Goal: Transaction & Acquisition: Purchase product/service

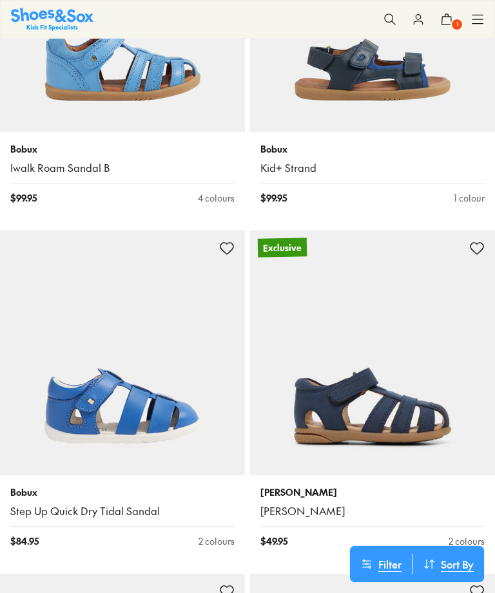
scroll to position [2813, 0]
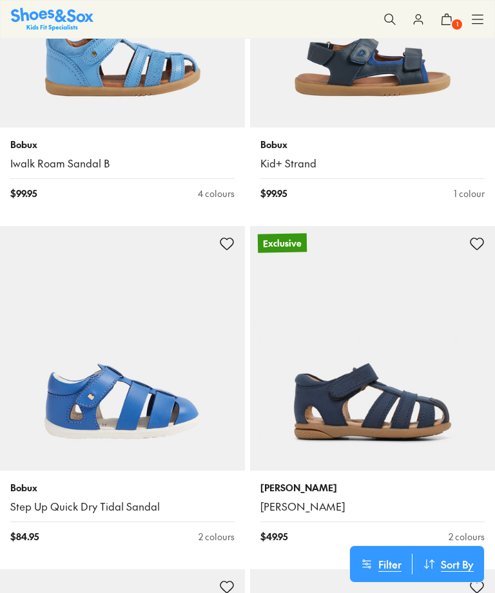
click at [166, 414] on img at bounding box center [122, 348] width 245 height 245
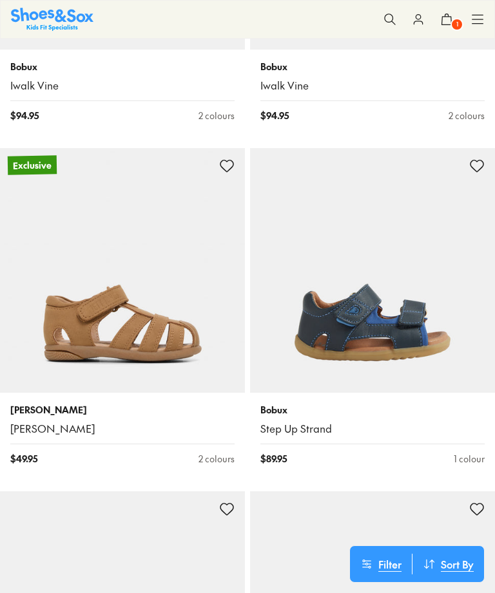
scroll to position [4266, 0]
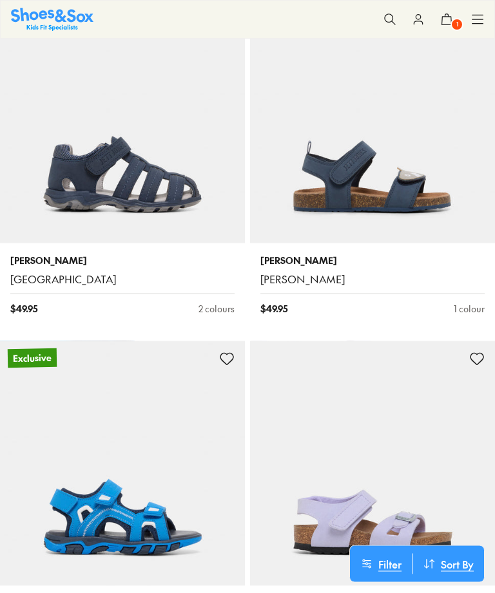
scroll to position [5787, 0]
click at [145, 171] on img at bounding box center [122, 120] width 245 height 245
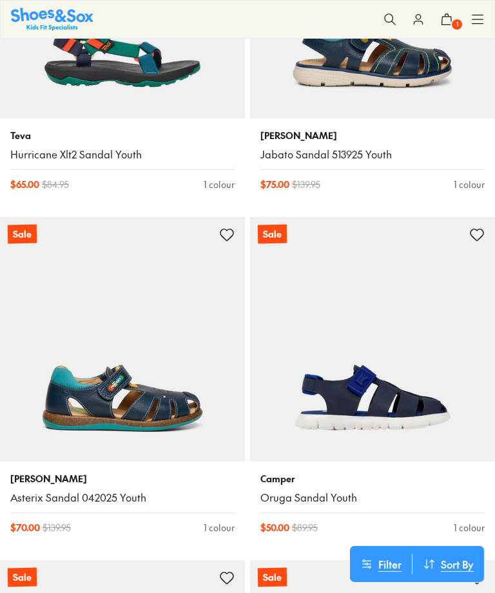
scroll to position [12805, 0]
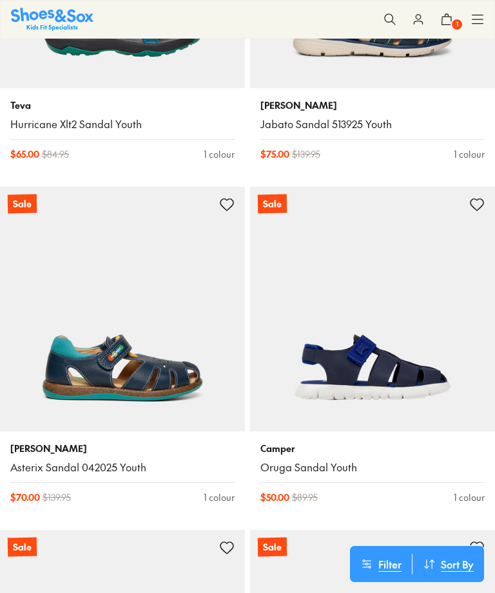
click at [406, 337] on img at bounding box center [372, 309] width 245 height 245
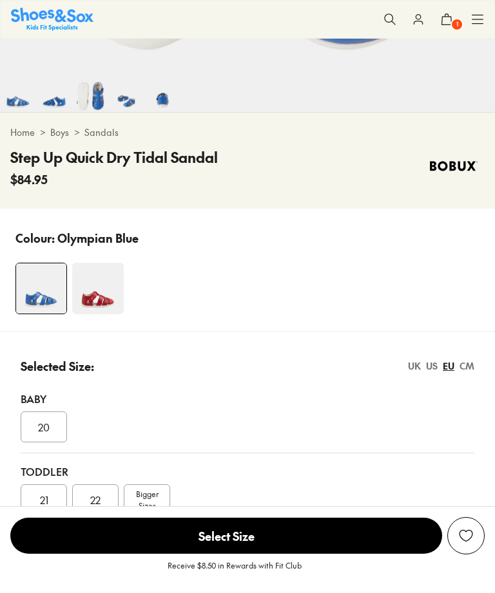
select select "*"
click at [145, 504] on span "Bigger Sizes" at bounding box center [147, 499] width 23 height 23
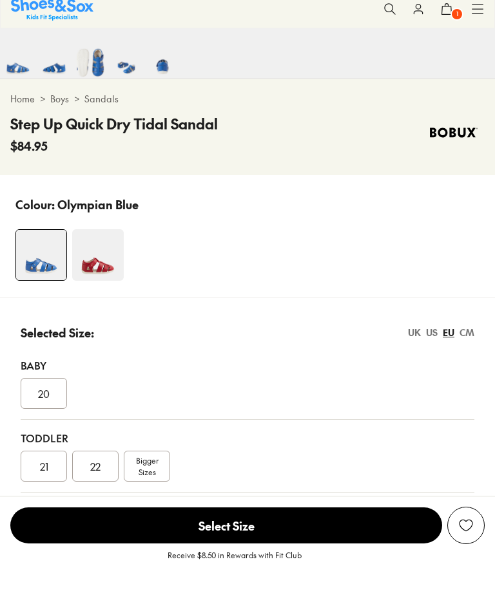
scroll to position [694, 0]
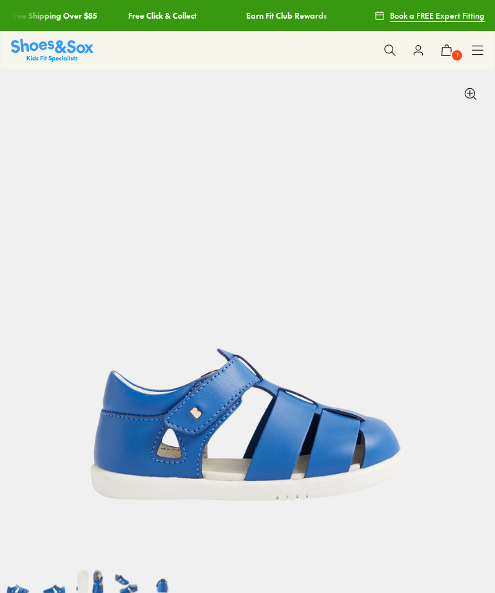
scroll to position [483, 0]
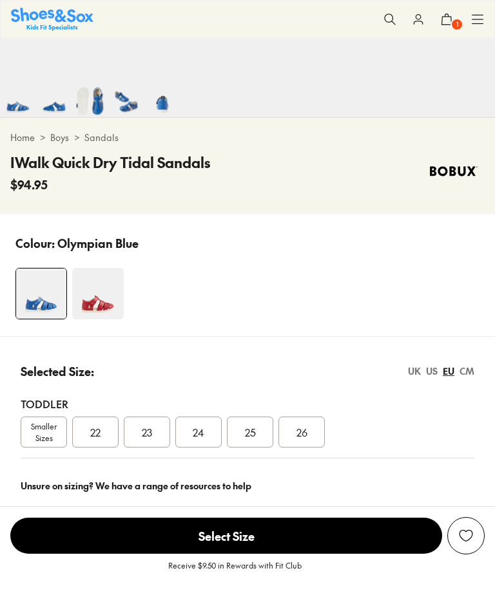
select select "*"
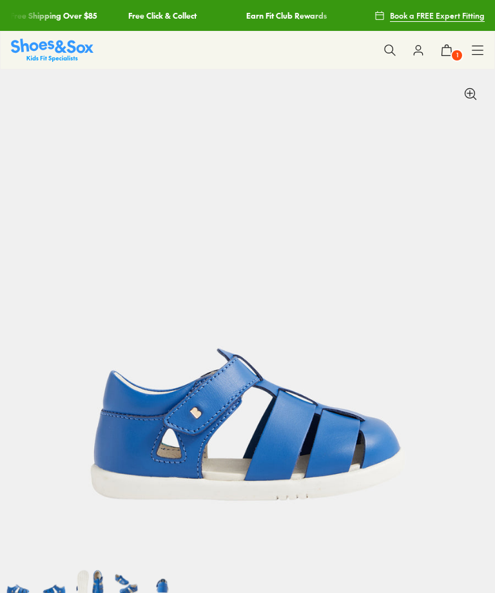
scroll to position [0, 0]
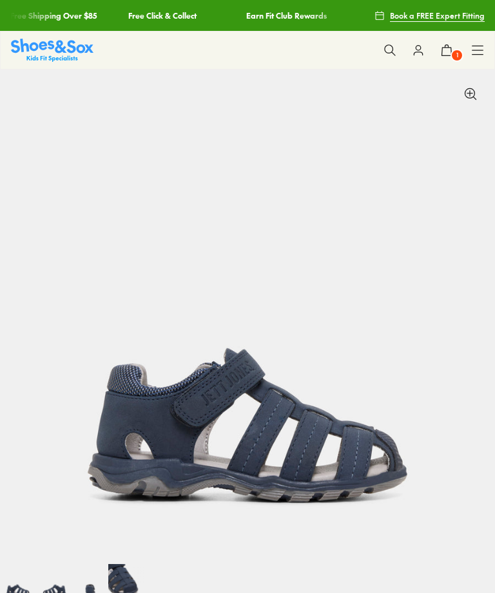
scroll to position [70, 0]
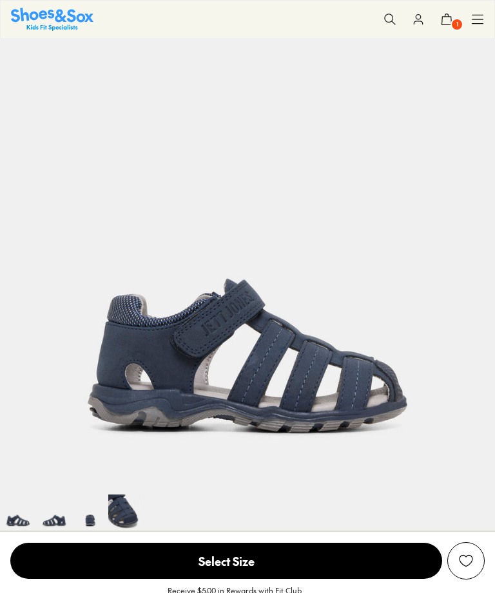
select select "*"
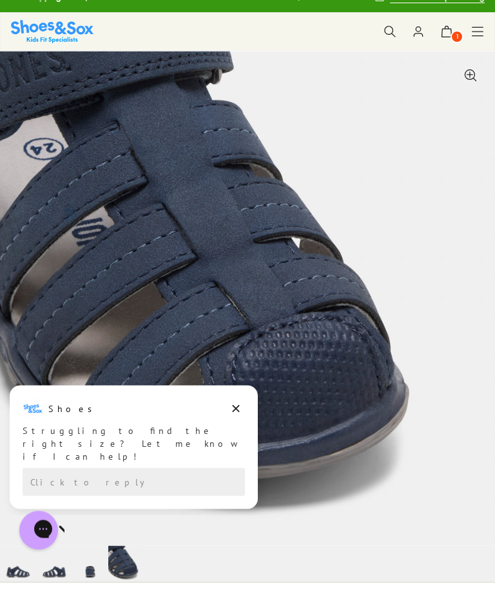
scroll to position [0, 0]
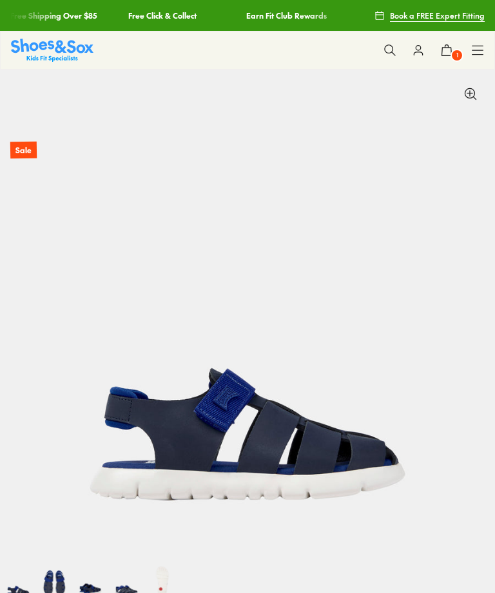
scroll to position [611, 0]
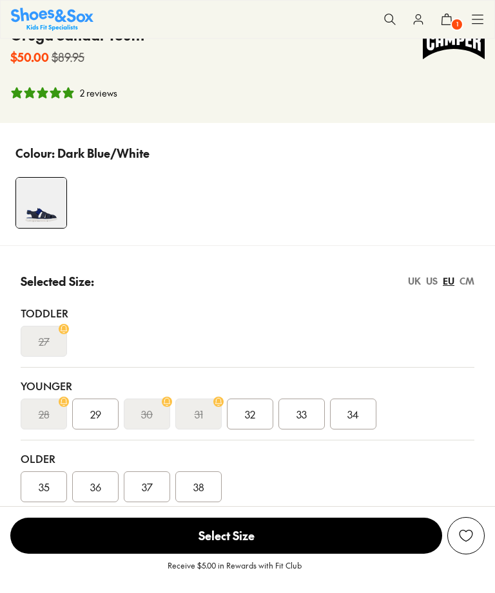
select select "*"
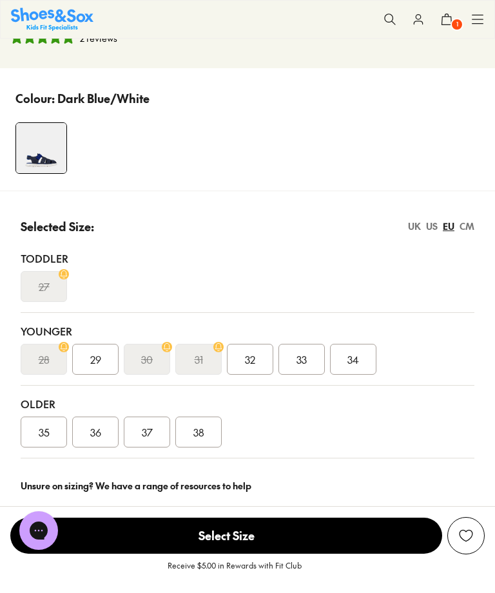
scroll to position [649, 0]
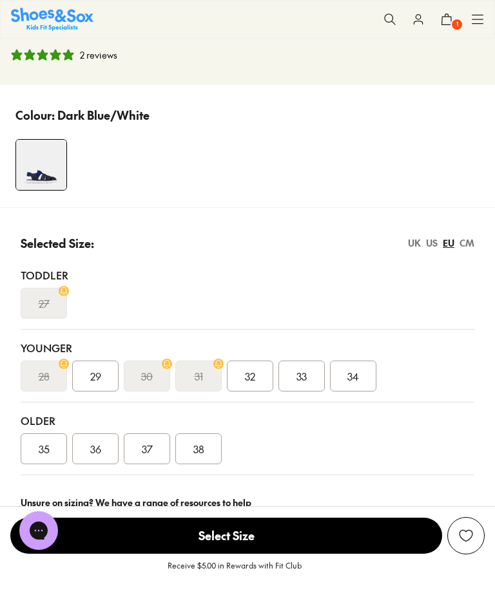
click at [29, 350] on div "Younger" at bounding box center [247, 347] width 453 height 15
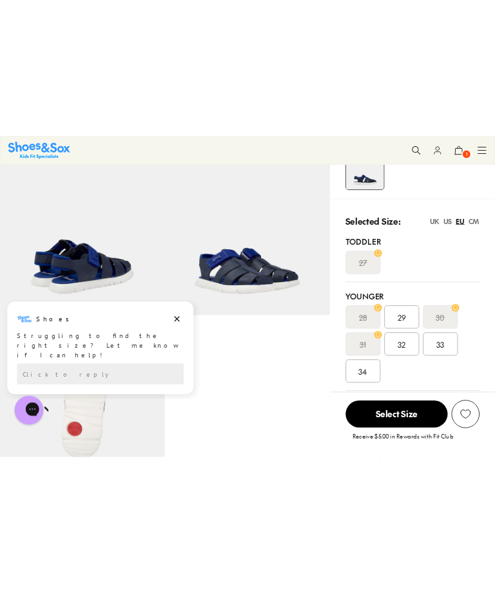
scroll to position [0, 1484]
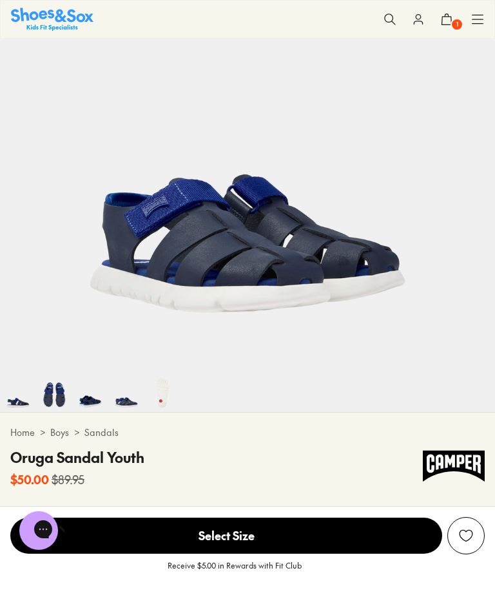
click at [241, 401] on div at bounding box center [247, 394] width 495 height 36
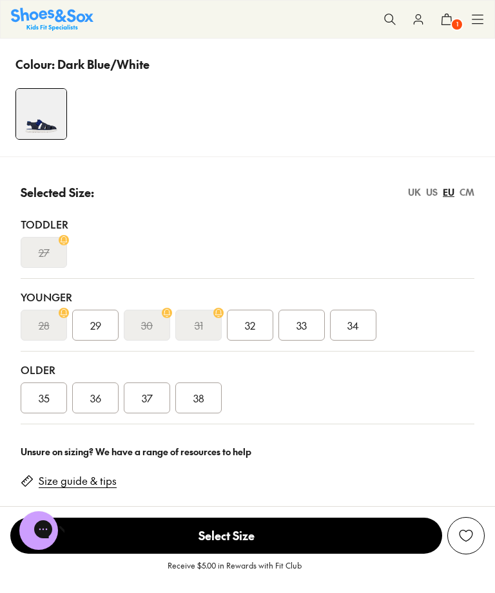
scroll to position [699, 0]
click at [435, 194] on div "US" at bounding box center [432, 193] width 12 height 14
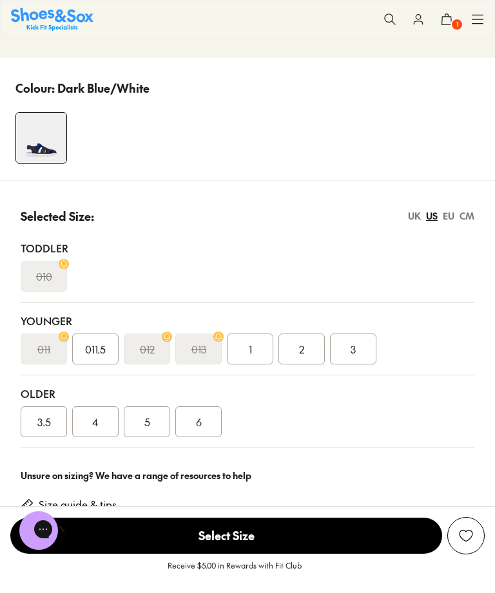
scroll to position [679, 0]
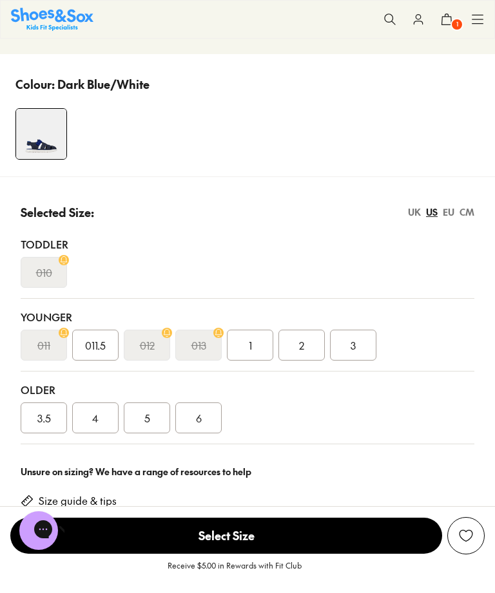
click at [71, 504] on link "Size guide & tips" at bounding box center [78, 501] width 78 height 14
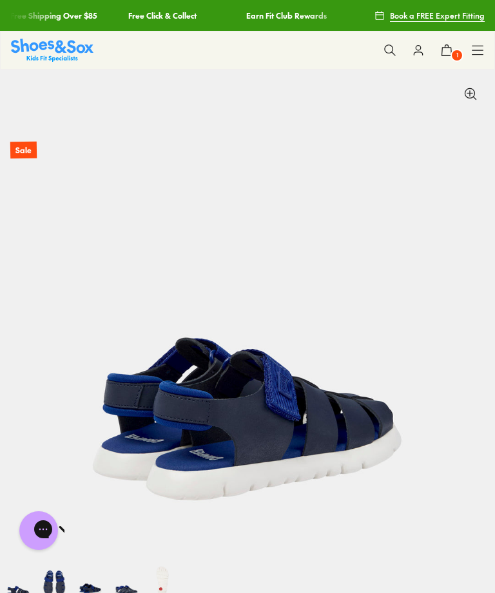
click at [481, 101] on img at bounding box center [247, 317] width 495 height 495
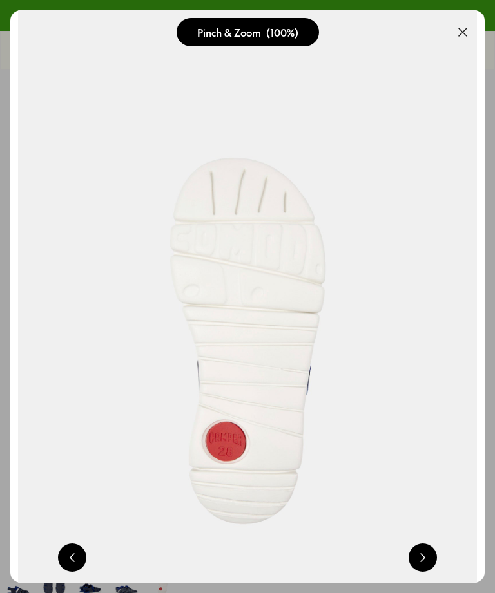
scroll to position [0, 1422]
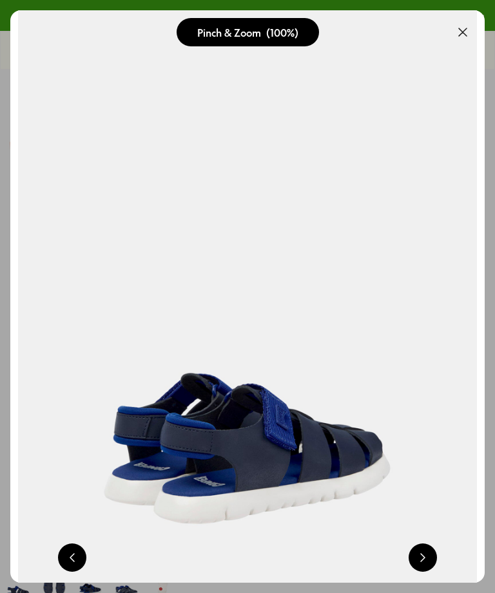
click at [461, 34] on button at bounding box center [462, 32] width 28 height 28
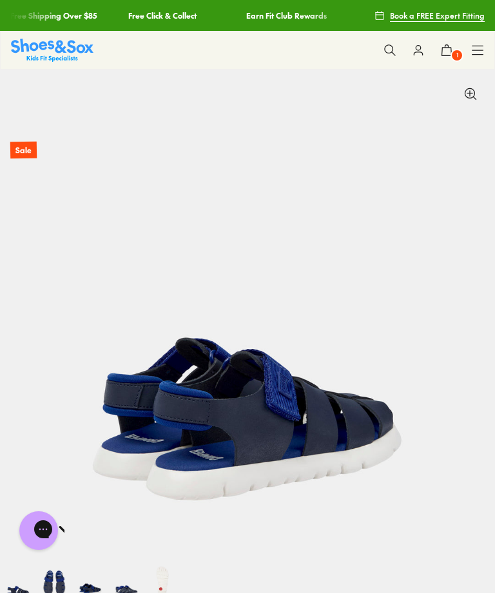
click at [390, 46] on icon at bounding box center [389, 50] width 13 height 13
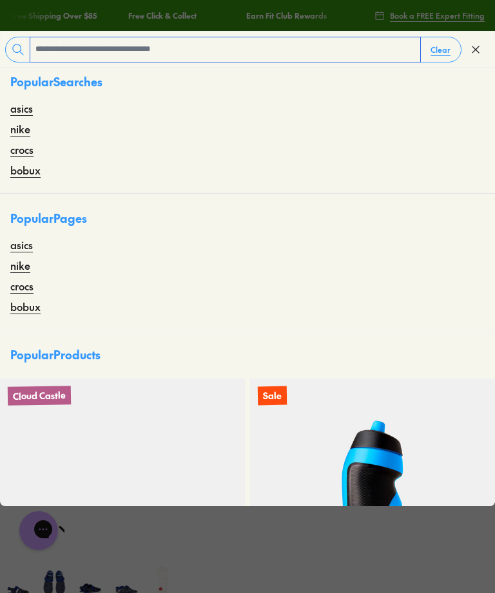
scroll to position [0, 0]
click at [127, 29] on link "Free Click & Collect" at bounding box center [161, 15] width 68 height 31
click at [53, 43] on input "text" at bounding box center [225, 49] width 390 height 24
click at [96, 49] on input "text" at bounding box center [225, 49] width 390 height 24
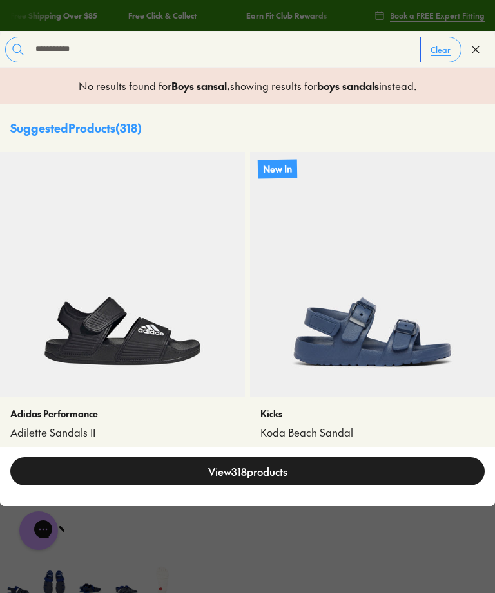
type input "**********"
click at [399, 81] on p "No results found for Boys sansal . showing results for boys sandals instead." at bounding box center [247, 85] width 337 height 15
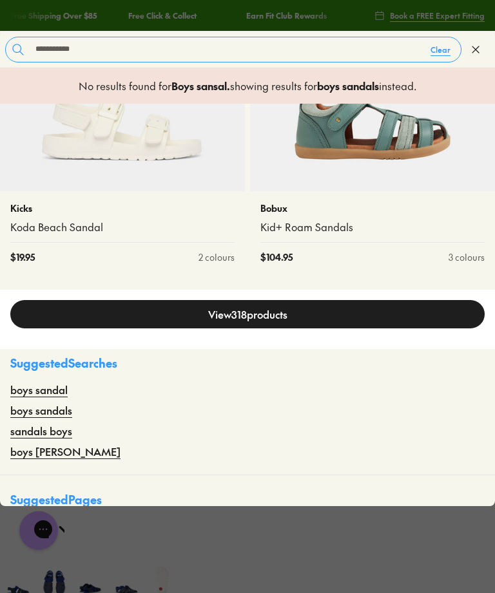
scroll to position [533, 0]
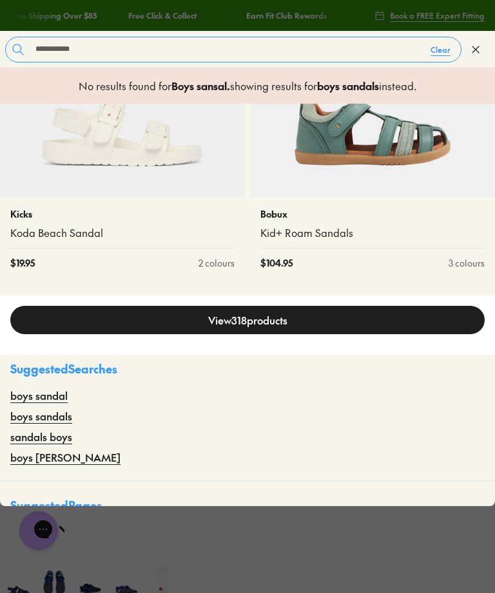
click at [346, 319] on link "View 318 products" at bounding box center [247, 320] width 474 height 28
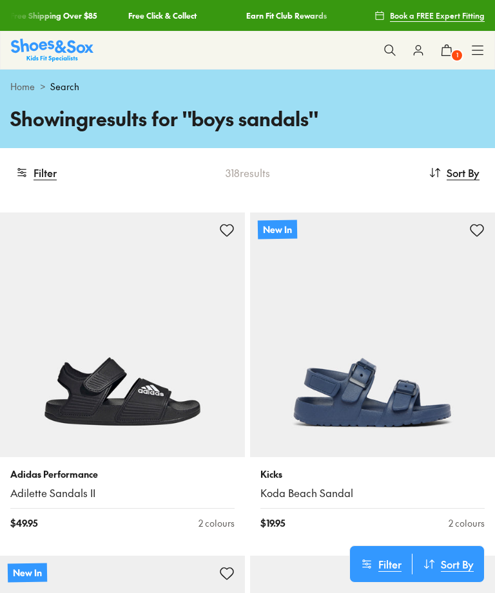
click at [386, 56] on icon at bounding box center [389, 50] width 13 height 13
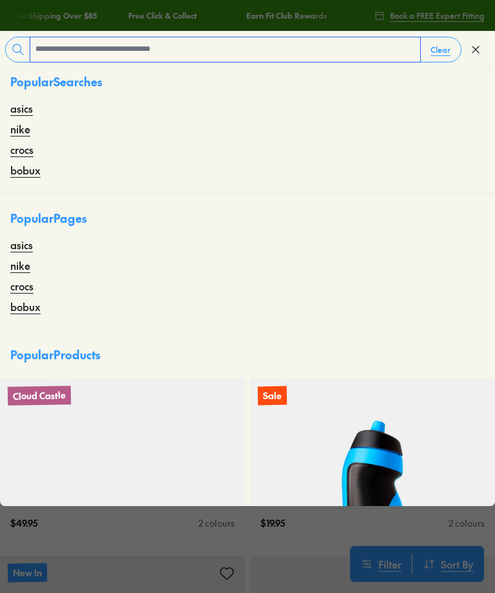
click at [350, 40] on input "text" at bounding box center [225, 49] width 390 height 24
click at [85, 46] on input "text" at bounding box center [225, 49] width 390 height 24
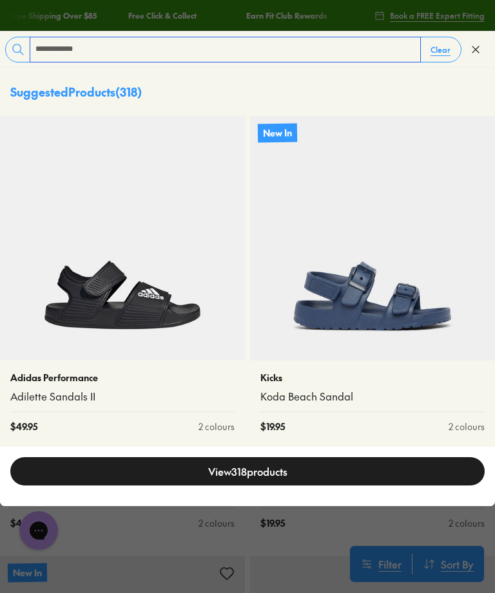
type input "**********"
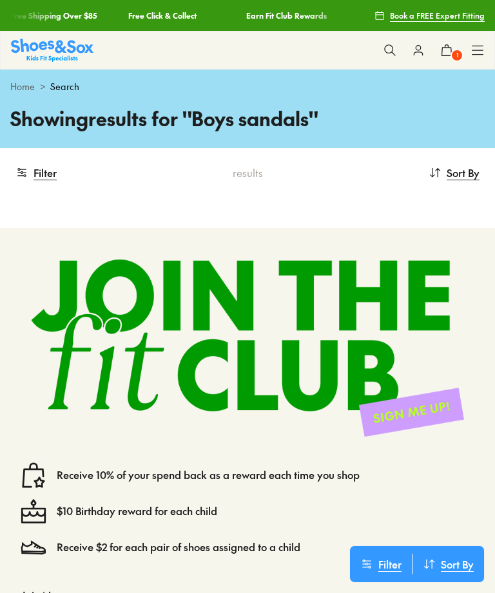
click at [45, 172] on button "Filter" at bounding box center [35, 172] width 41 height 28
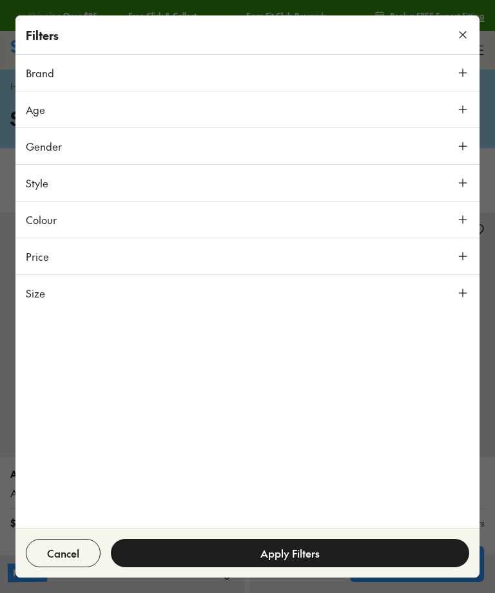
click at [438, 102] on button "Age" at bounding box center [247, 109] width 464 height 36
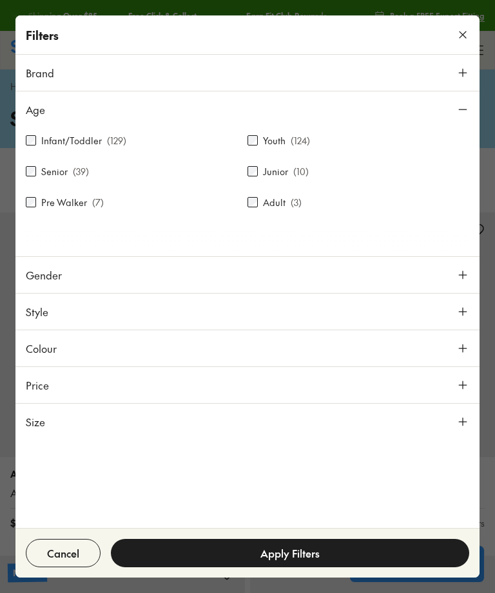
click at [462, 33] on icon at bounding box center [462, 34] width 13 height 13
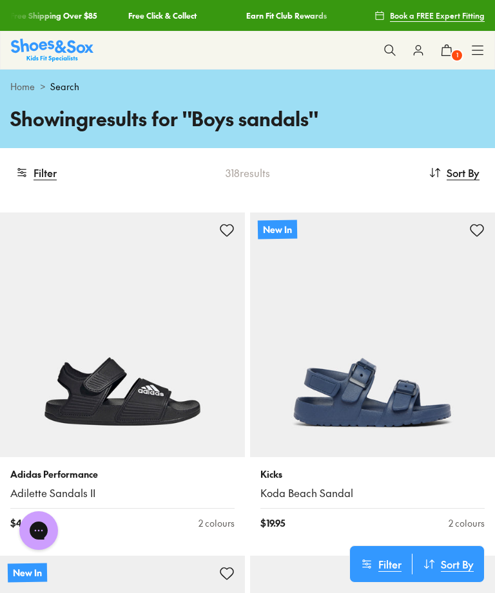
click at [30, 178] on button "Filter" at bounding box center [35, 172] width 41 height 28
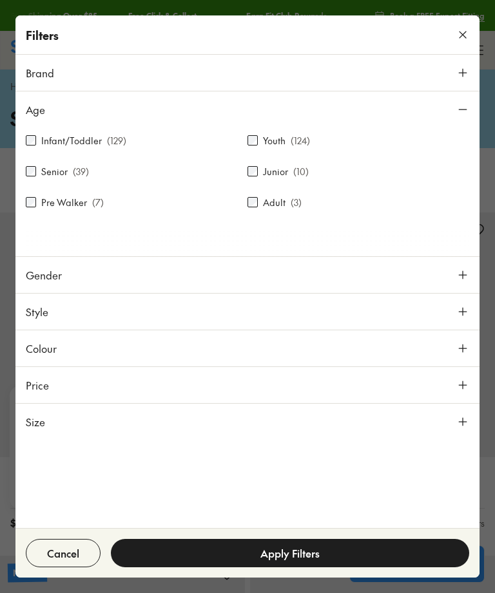
click at [95, 421] on button "Size" at bounding box center [247, 422] width 464 height 36
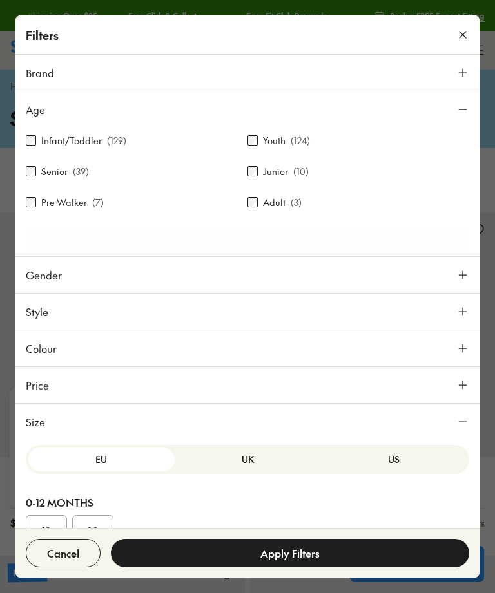
scroll to position [159, 0]
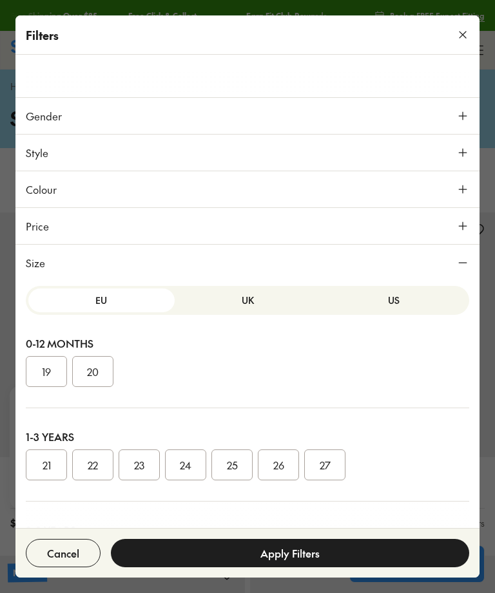
click at [392, 301] on button "US" at bounding box center [393, 301] width 146 height 24
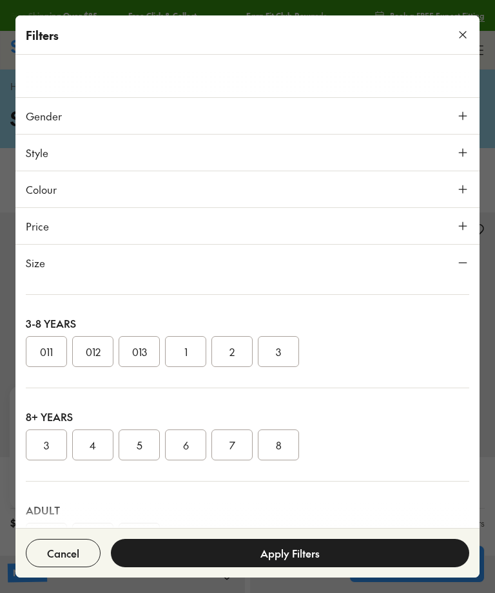
scroll to position [206, 0]
click at [95, 356] on button "012" at bounding box center [92, 352] width 41 height 31
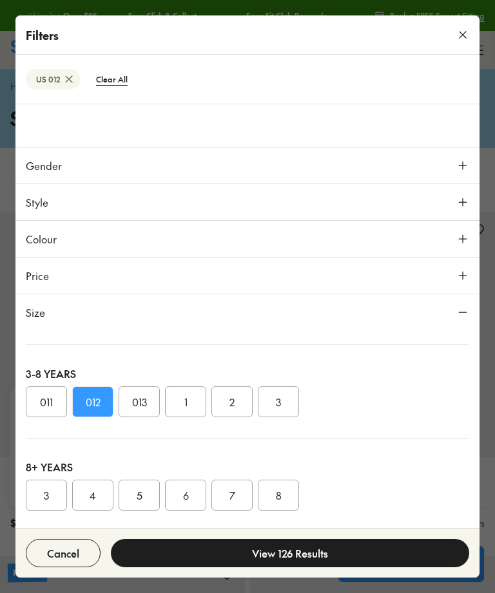
click at [341, 551] on button "View 126 Results" at bounding box center [290, 553] width 358 height 28
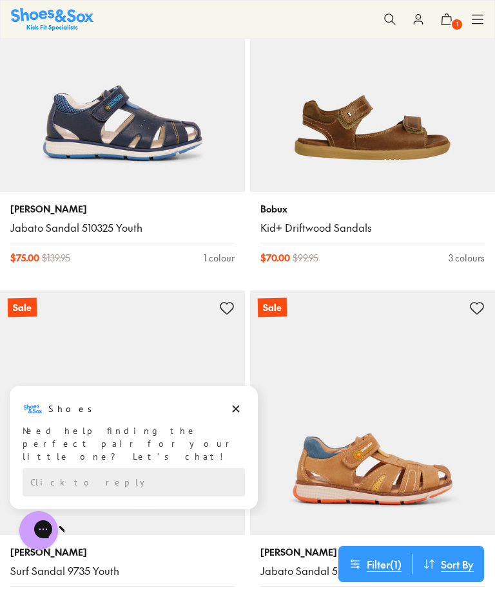
scroll to position [2668, 0]
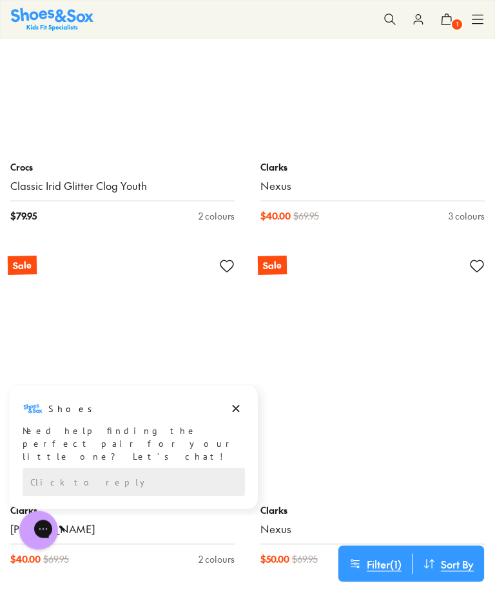
scroll to position [13282, 0]
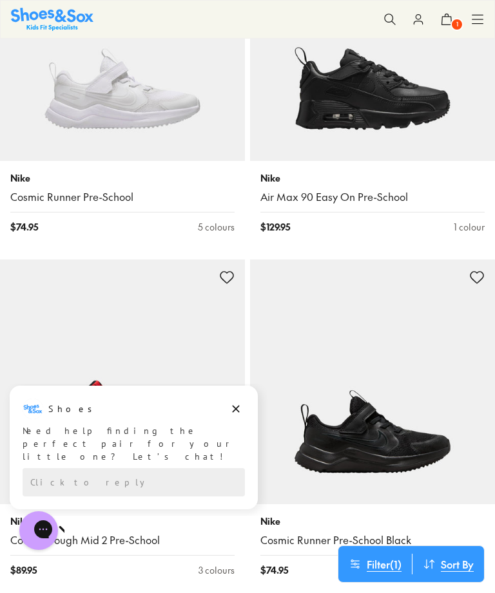
scroll to position [17040, 0]
